Goal: Transaction & Acquisition: Purchase product/service

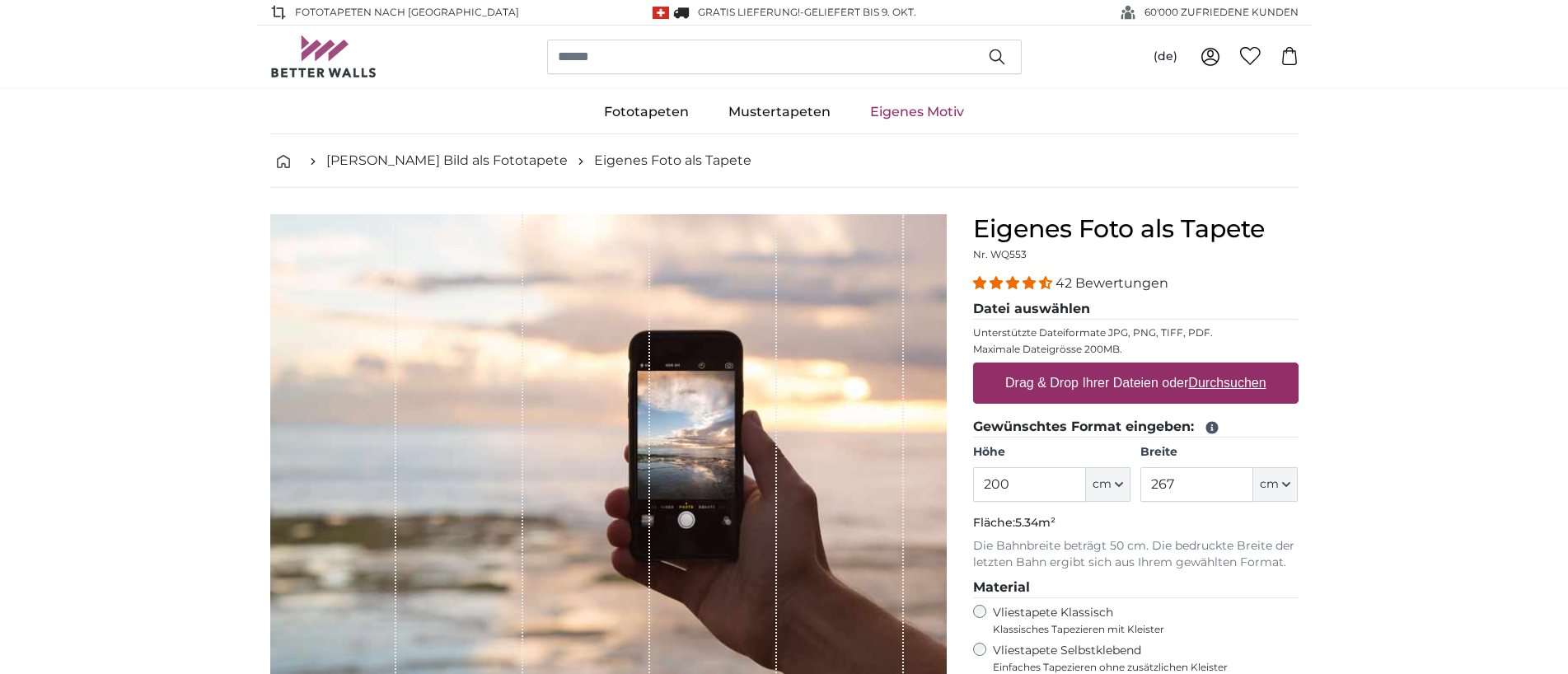
drag, startPoint x: 1033, startPoint y: 487, endPoint x: 925, endPoint y: 492, distance: 108.1
click at [925, 492] on product-detail "Abbrechen Bild zuschneiden Bahnen ausblenden Eigenes Foto als Tapete Nr. WQ553 …" at bounding box center [784, 572] width 1055 height 769
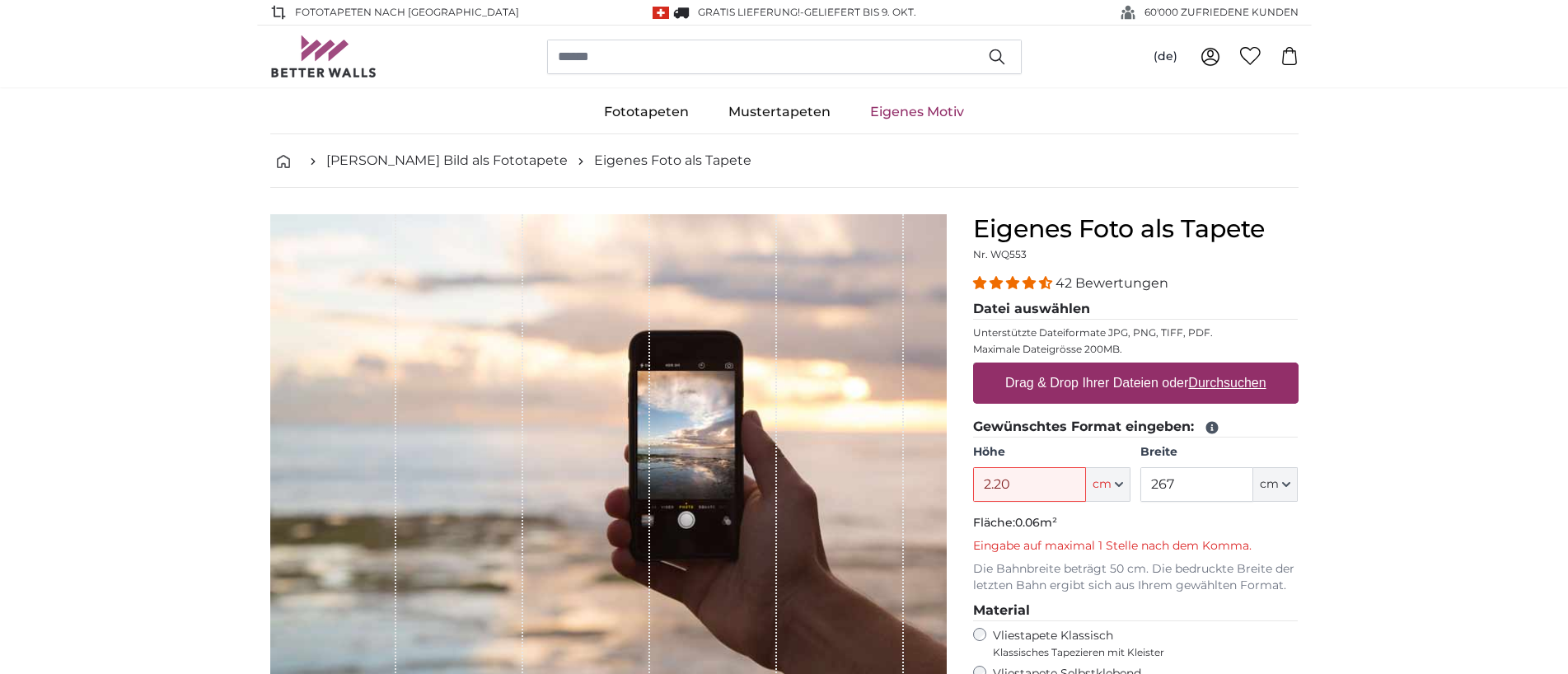
drag, startPoint x: 1026, startPoint y: 484, endPoint x: 904, endPoint y: 483, distance: 122.0
click at [904, 483] on product-detail "Abbrechen Bild zuschneiden Bahnen ausblenden Eigenes Foto als Tapete Nr. WQ553 …" at bounding box center [784, 584] width 1055 height 793
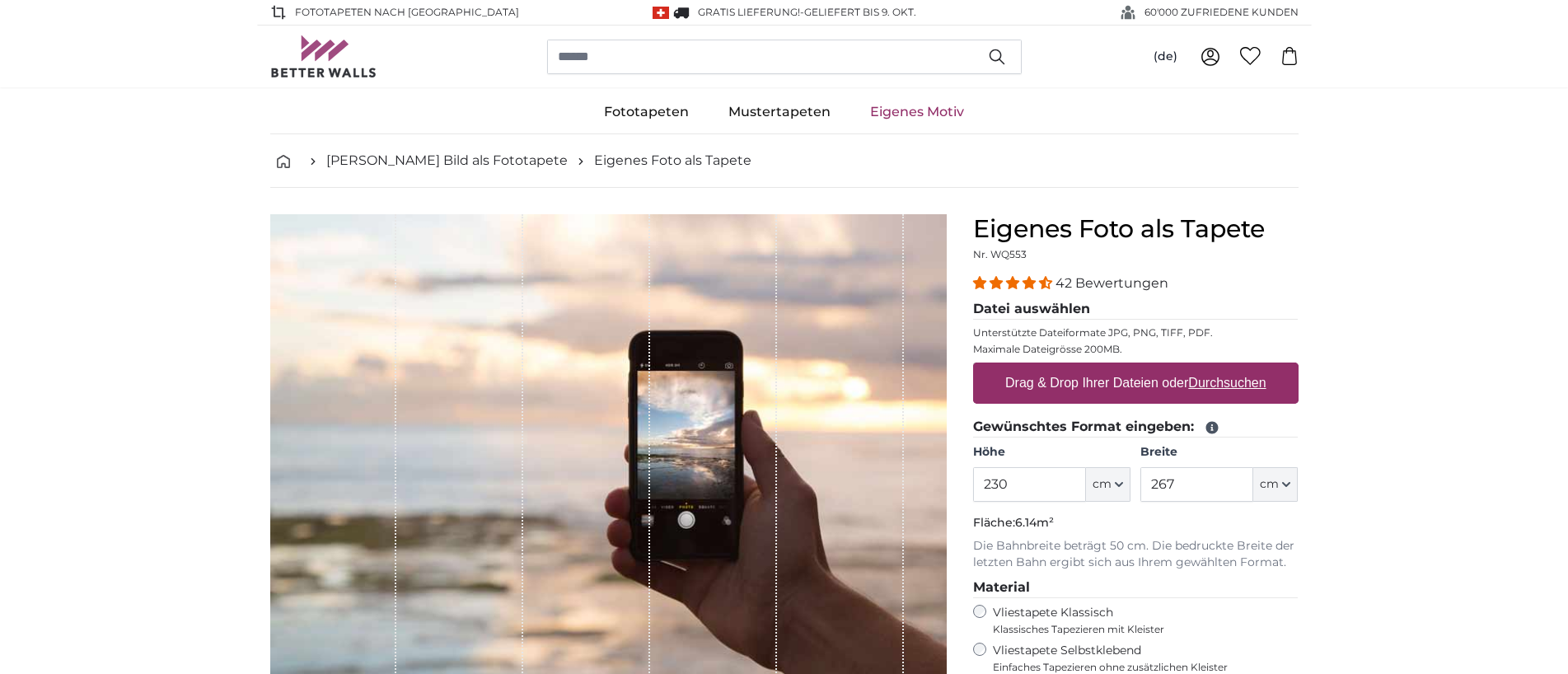
type input "230"
click at [1184, 480] on input "267" at bounding box center [1197, 484] width 113 height 35
type input "2"
type input "330"
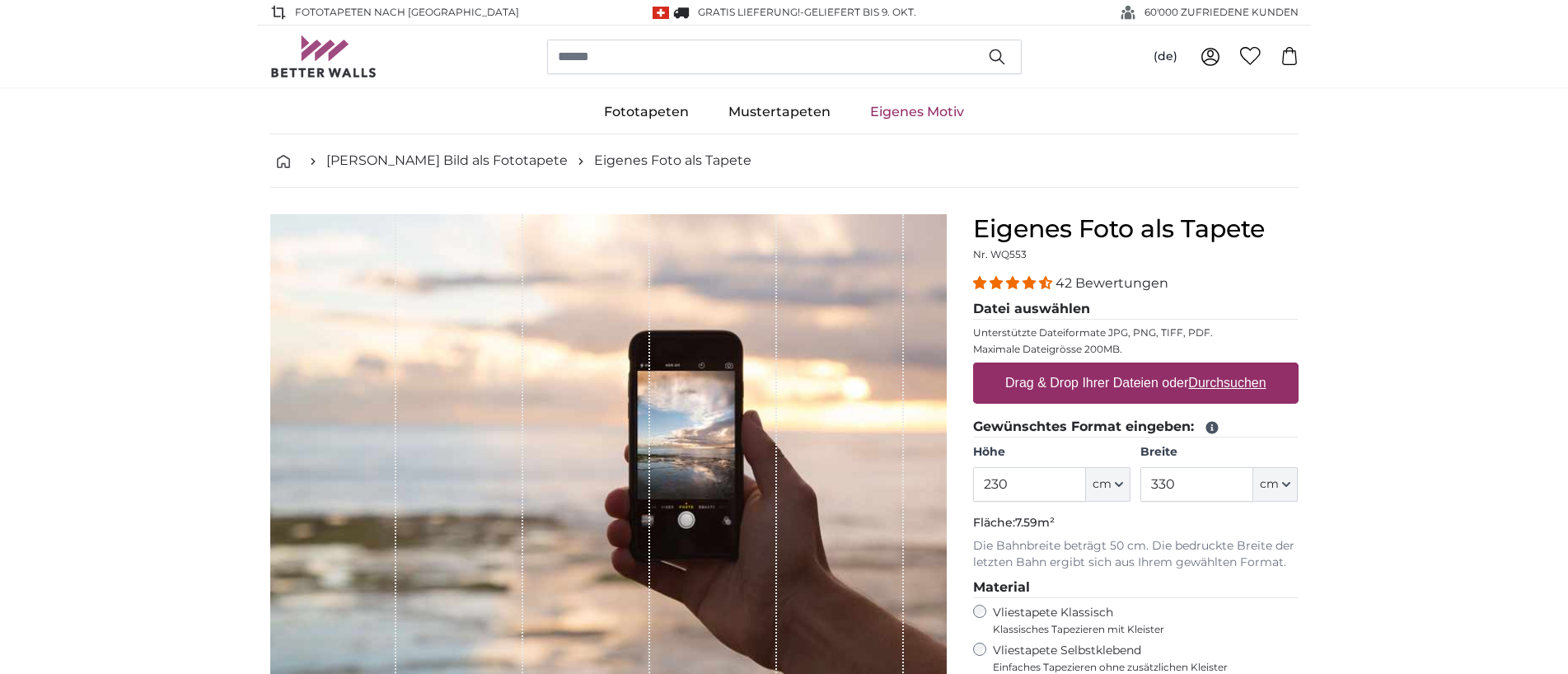
scroll to position [82, 0]
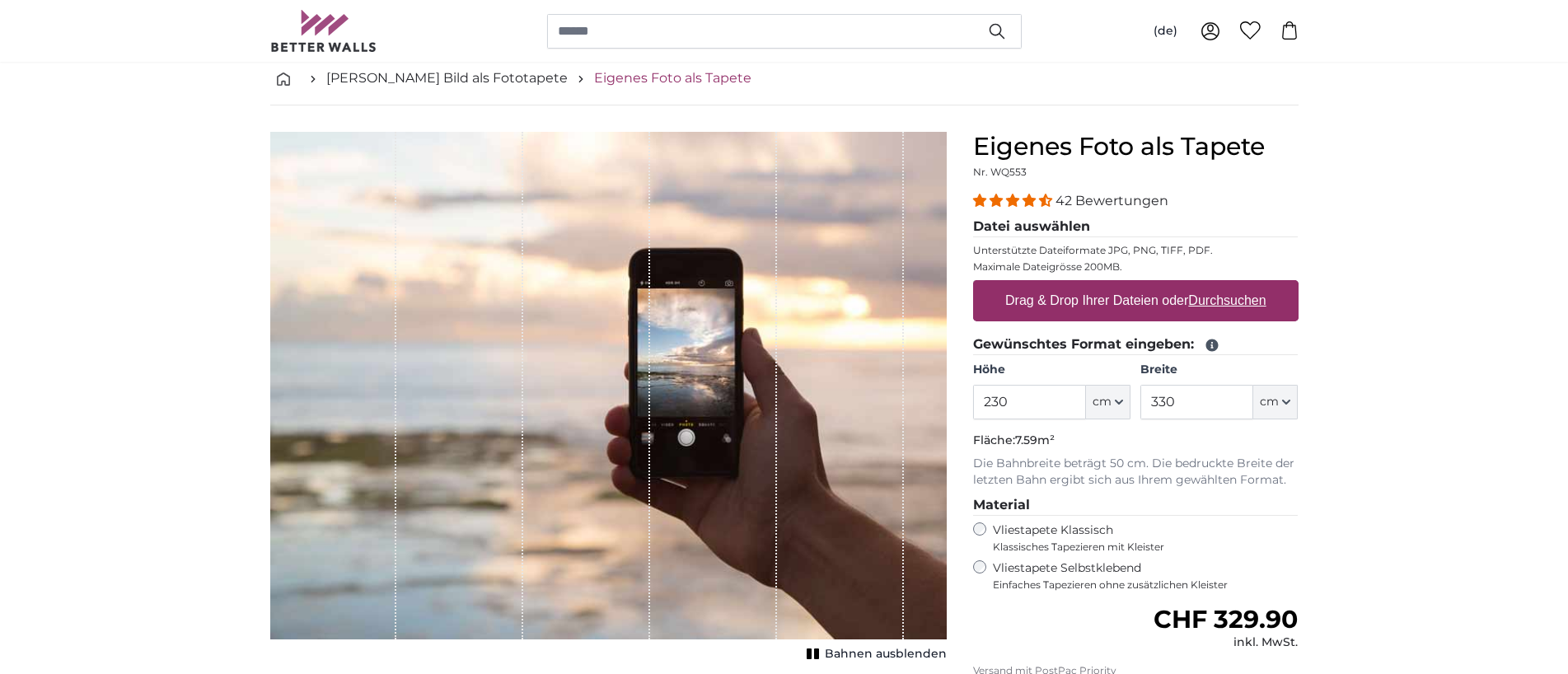
click at [600, 78] on link "Eigenes Foto als Tapete" at bounding box center [673, 78] width 157 height 20
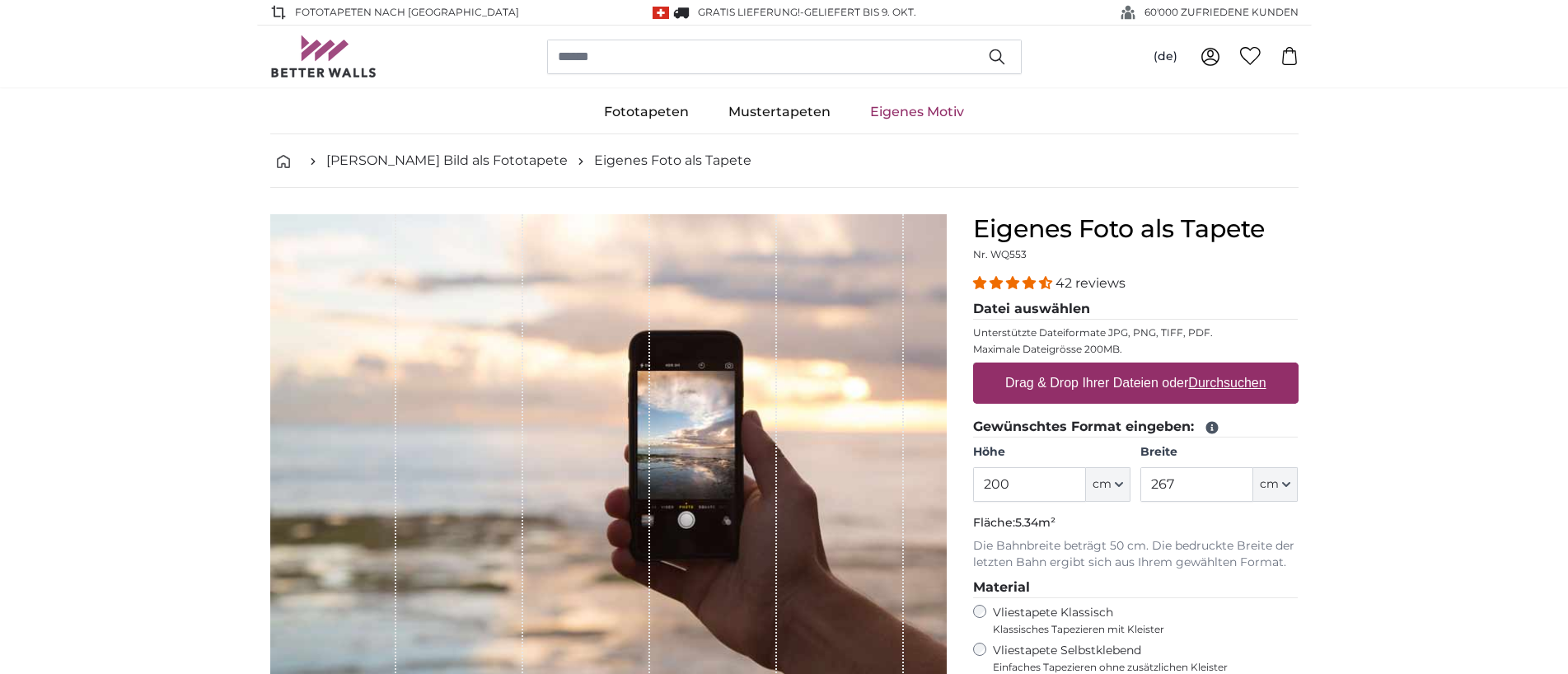
click at [900, 113] on link "Eigenes Motiv" at bounding box center [917, 112] width 134 height 43
click at [1222, 388] on u "Durchsuchen" at bounding box center [1227, 383] width 77 height 14
click at [1222, 368] on input "Drag & Drop Ihrer Dateien oder Durchsuchen" at bounding box center [1136, 365] width 325 height 5
